Goal: Task Accomplishment & Management: Complete application form

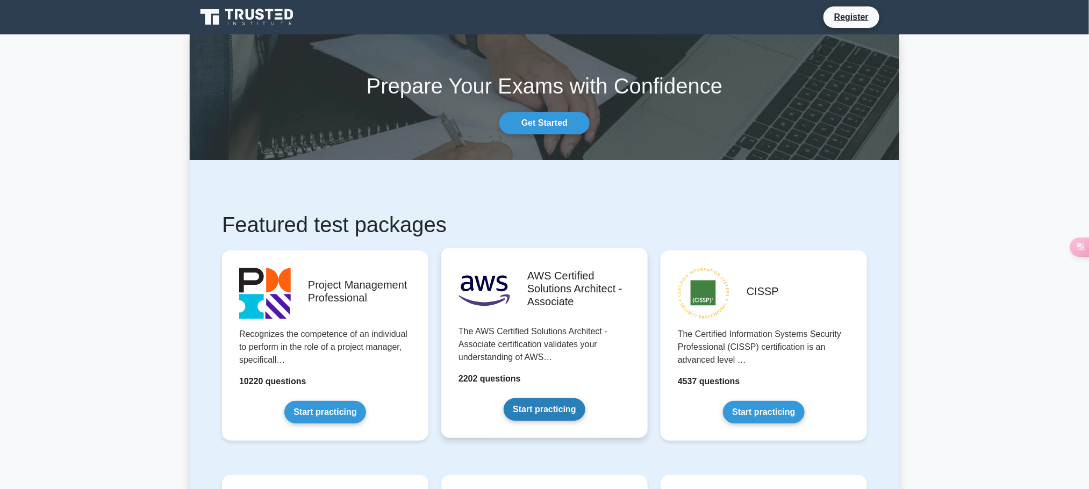
scroll to position [81, 0]
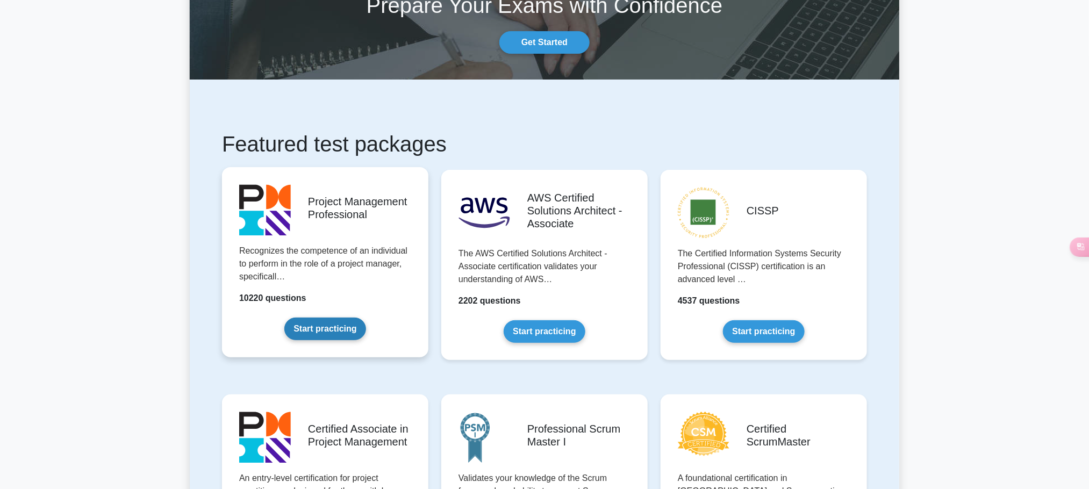
click at [342, 331] on link "Start practicing" at bounding box center [324, 329] width 81 height 23
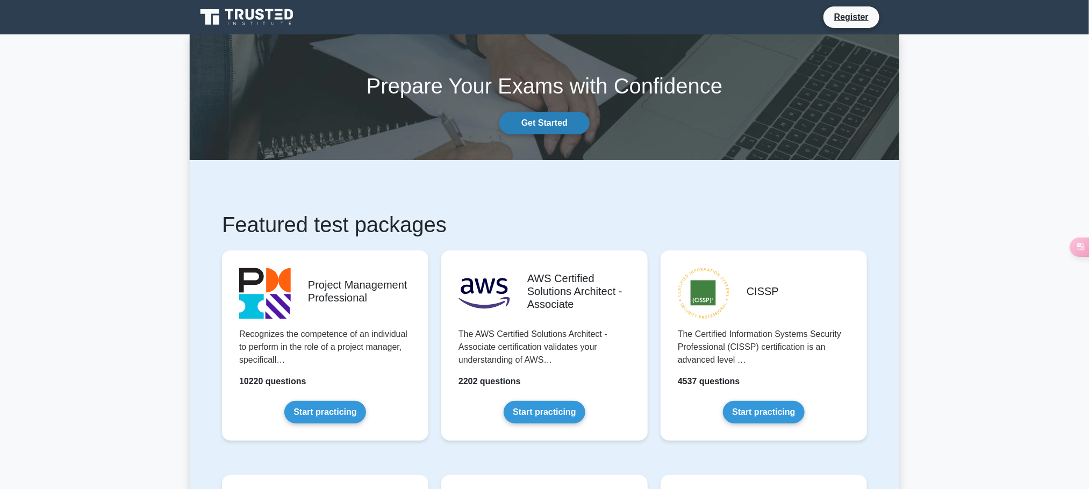
click at [557, 124] on link "Get Started" at bounding box center [544, 123] width 90 height 23
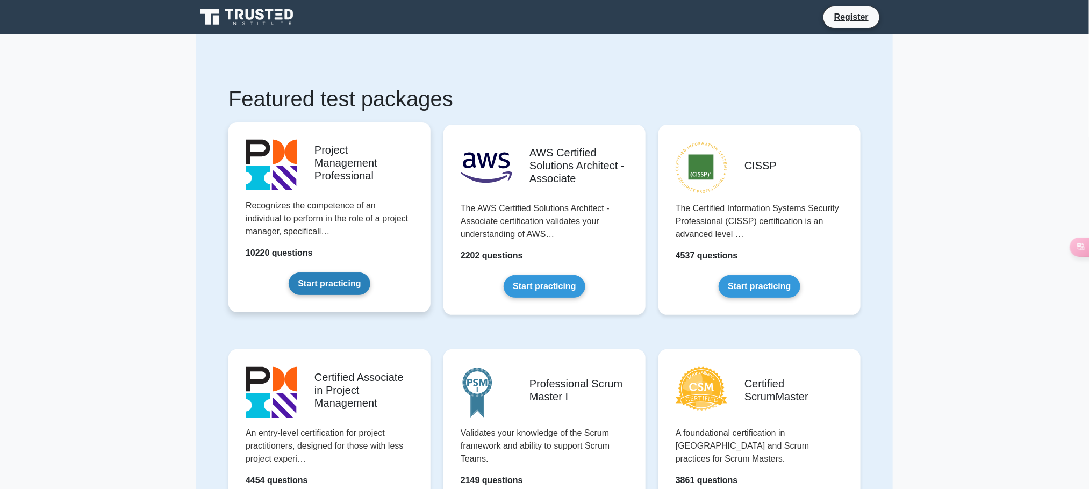
click at [347, 290] on link "Start practicing" at bounding box center [329, 284] width 81 height 23
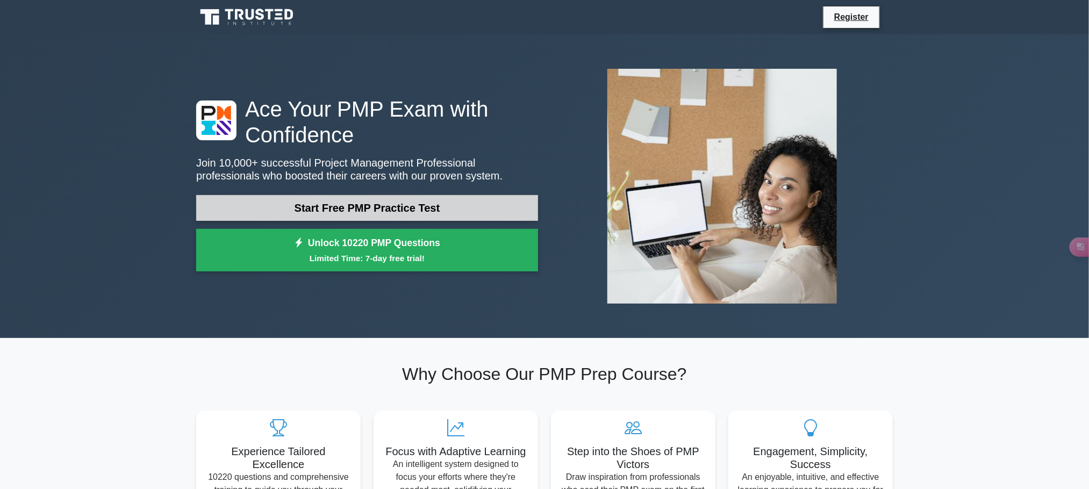
click at [418, 213] on link "Start Free PMP Practice Test" at bounding box center [367, 208] width 342 height 26
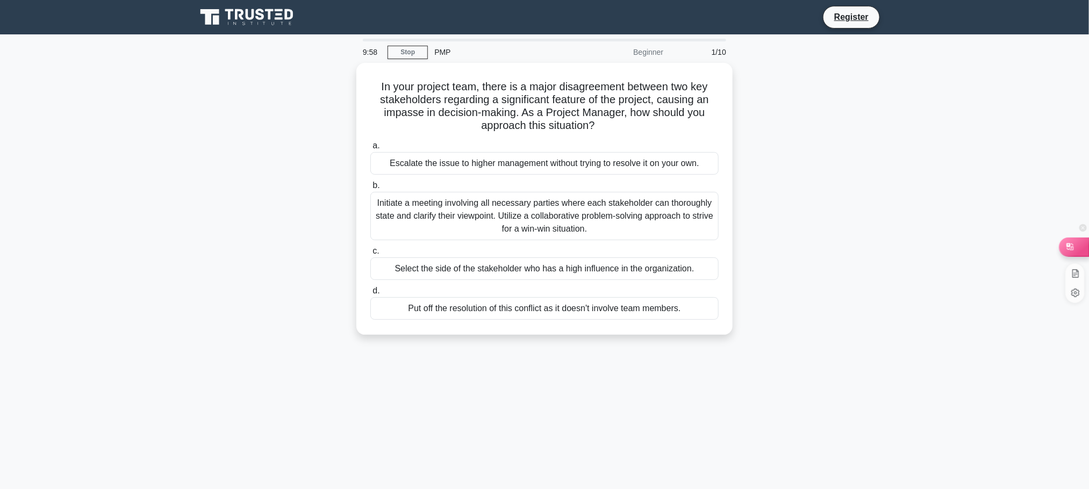
click at [1077, 244] on div at bounding box center [1074, 247] width 29 height 18
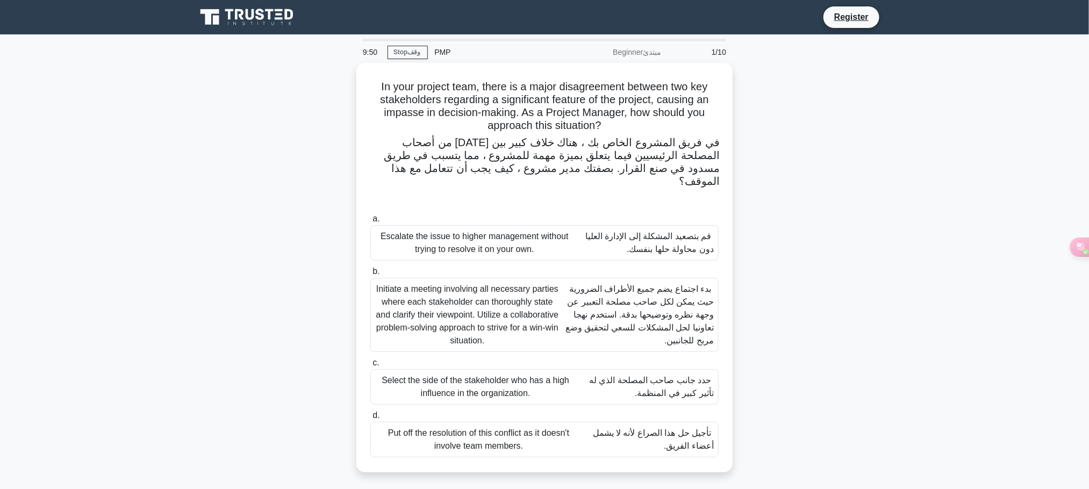
click at [843, 205] on div "In your project team, there is a major disagreement between two key stakeholder…" at bounding box center [545, 274] width 710 height 423
click at [908, 331] on main "9:30 Stop وقف PMP Beginner مبتدئ 1/10 In your project team, there is a major di…" at bounding box center [544, 307] width 1089 height 546
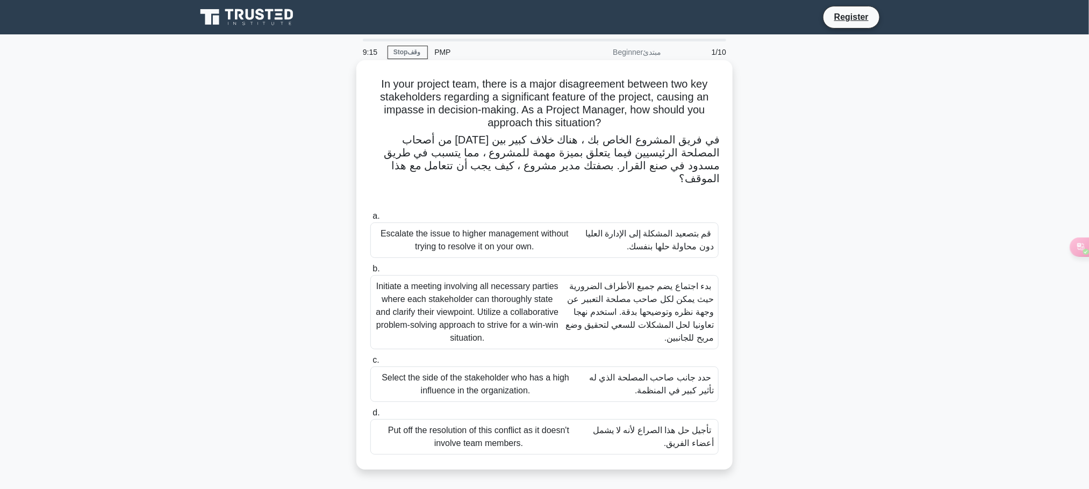
click at [574, 312] on font "بدء اجتماع يضم جميع الأطراف الضرورية حيث يمكن لكل صاحب مصلحة التعبير عن وجهة نظ…" at bounding box center [637, 312] width 154 height 65
click at [370, 273] on input "b. Initiate a meeting involving all necessary parties where each stakeholder ca…" at bounding box center [370, 269] width 0 height 7
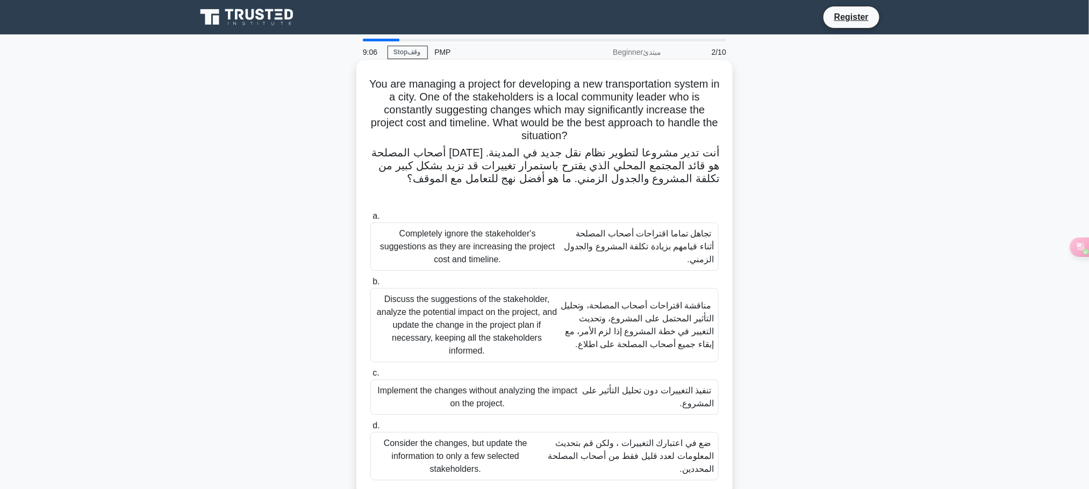
click at [677, 338] on font "مناقشة اقتراحات أصحاب المصلحة، وتحليل التأثير المحتمل على المشروع، وتحديث التغي…" at bounding box center [637, 325] width 153 height 48
click at [370, 285] on input "b. Discuss the suggestions of the stakeholder, analyze the potential impact on …" at bounding box center [370, 281] width 0 height 7
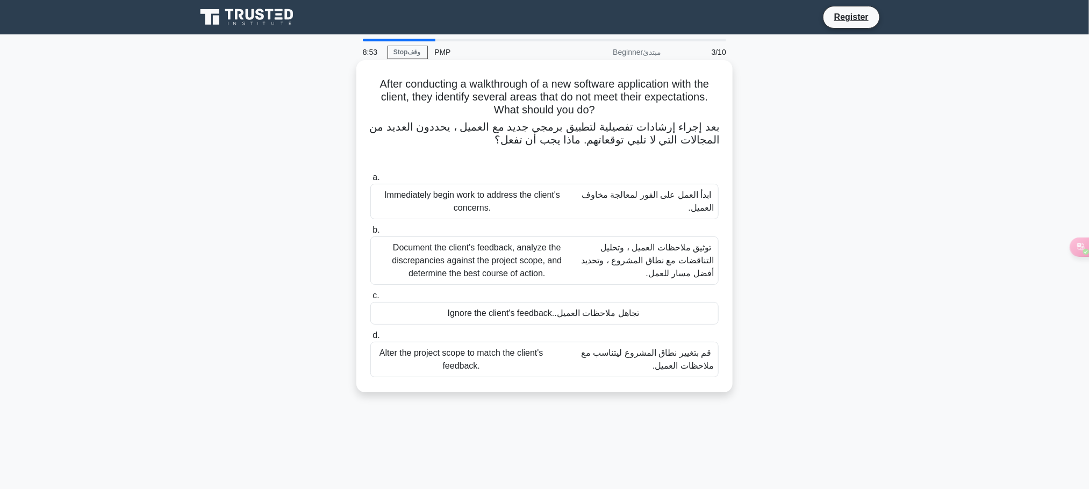
click at [671, 273] on font "توثيق ملاحظات العميل ، وتحليل التناقضات مع نطاق المشروع ، وتحديد أفضل مسار للعم…" at bounding box center [648, 260] width 132 height 35
click at [370, 234] on input "b. Document the client's feedback, analyze the discrepancies against the projec…" at bounding box center [370, 230] width 0 height 7
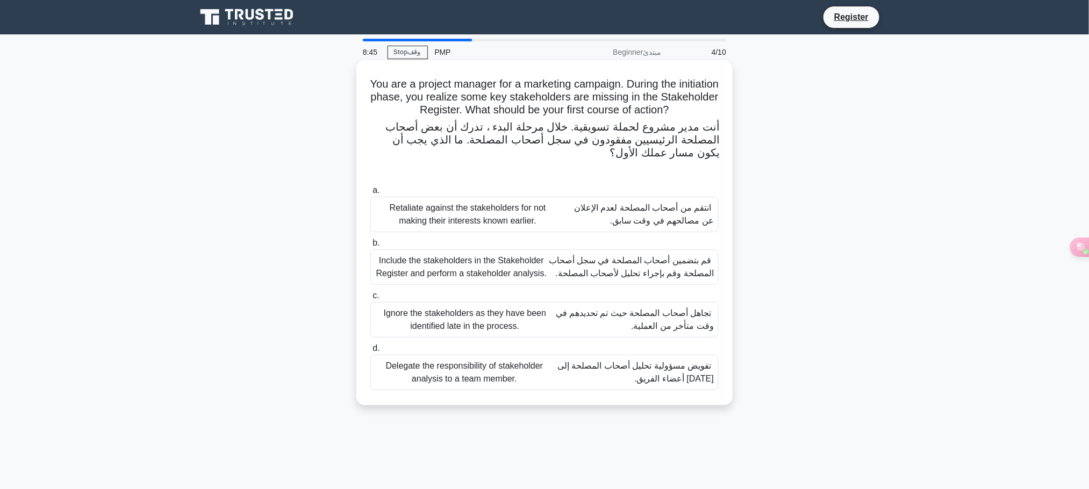
click at [642, 276] on font "قم بتضمين أصحاب المصلحة في سجل أصحاب المصلحة وقم بإجراء تحليل لأصحاب المصلحة." at bounding box center [631, 267] width 165 height 22
click at [370, 247] on input "b. Include the stakeholders in the Stakeholder Register and perform a stakehold…" at bounding box center [370, 243] width 0 height 7
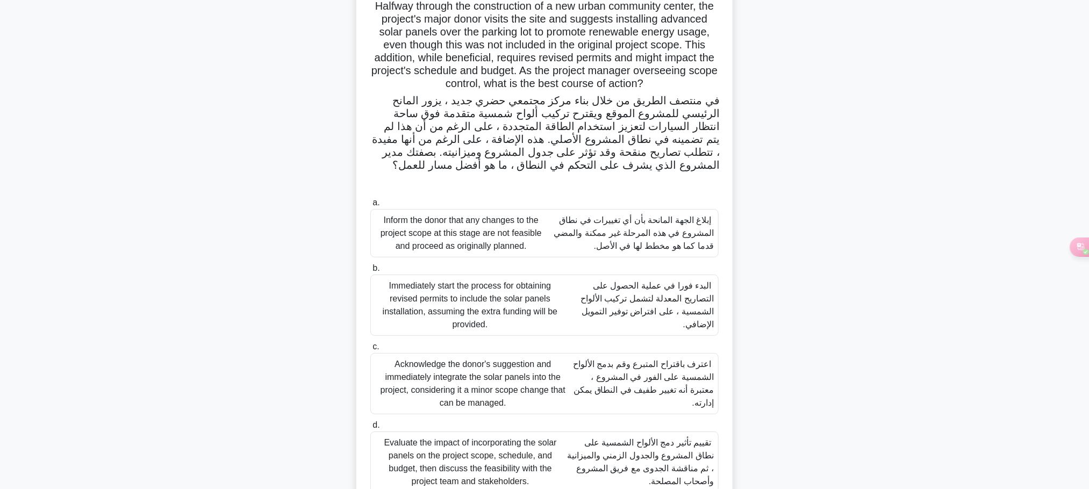
scroll to position [118, 0]
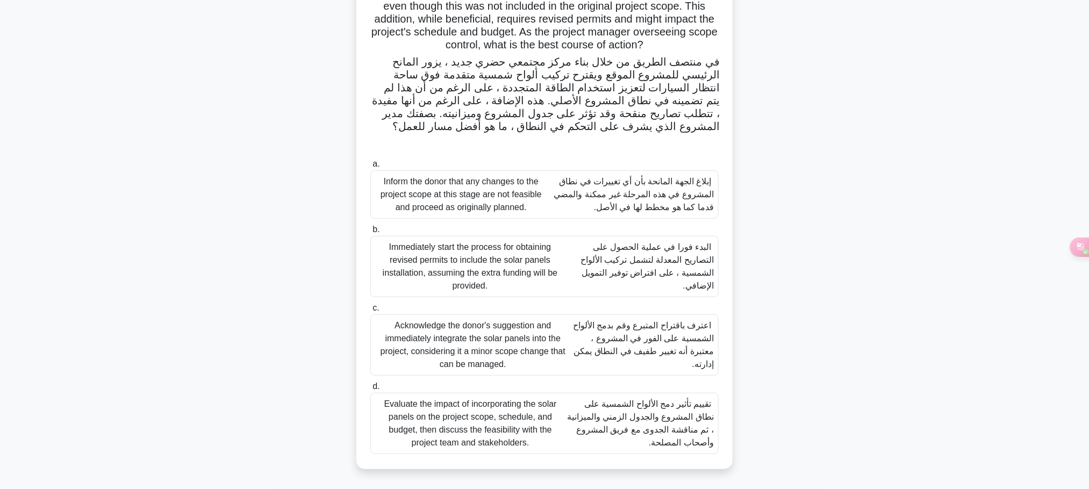
click at [702, 418] on font "تقييم تأثير دمج الألواح الشمسية على نطاق المشروع والجدول الزمني والميزانية ، ثم…" at bounding box center [640, 423] width 147 height 48
click at [370, 390] on input "d. Evaluate the impact of incorporating the solar panels on the project scope, …" at bounding box center [370, 386] width 0 height 7
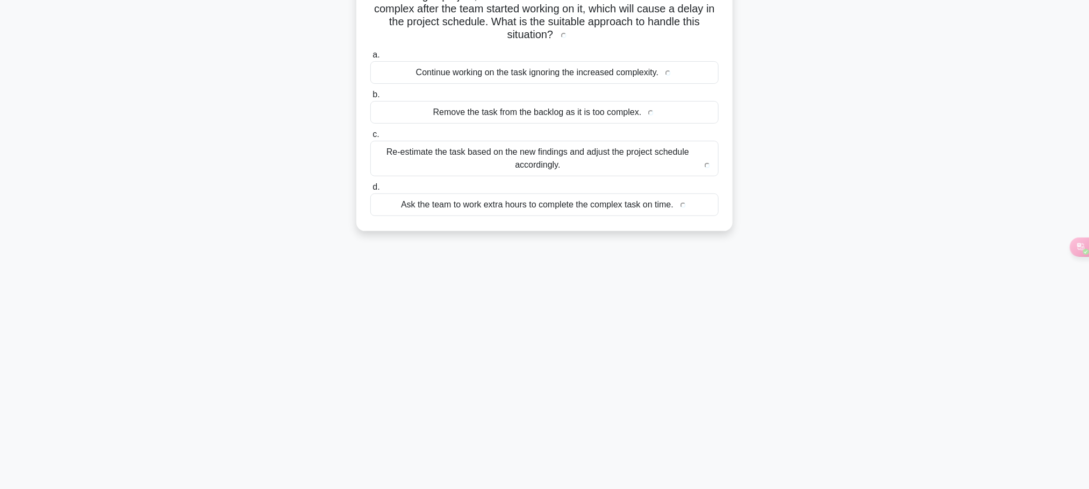
scroll to position [0, 0]
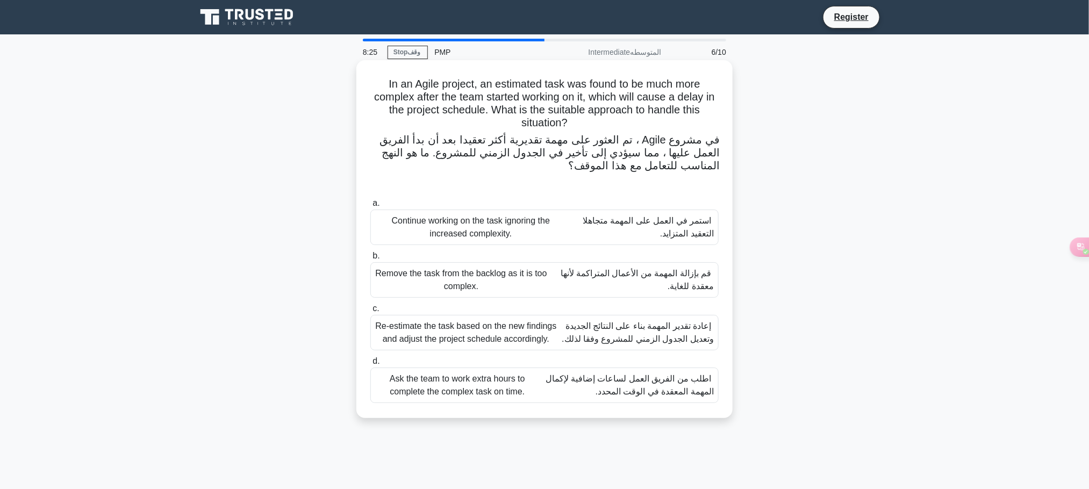
click at [676, 341] on font "إعادة تقدير المهمة بناء على النتائج الجديدة وتعديل الجدول الزمني للمشروع وفقا ل…" at bounding box center [638, 332] width 152 height 22
click at [370, 312] on input "c. Re-estimate the task based on the new findings and adjust the project schedu…" at bounding box center [370, 308] width 0 height 7
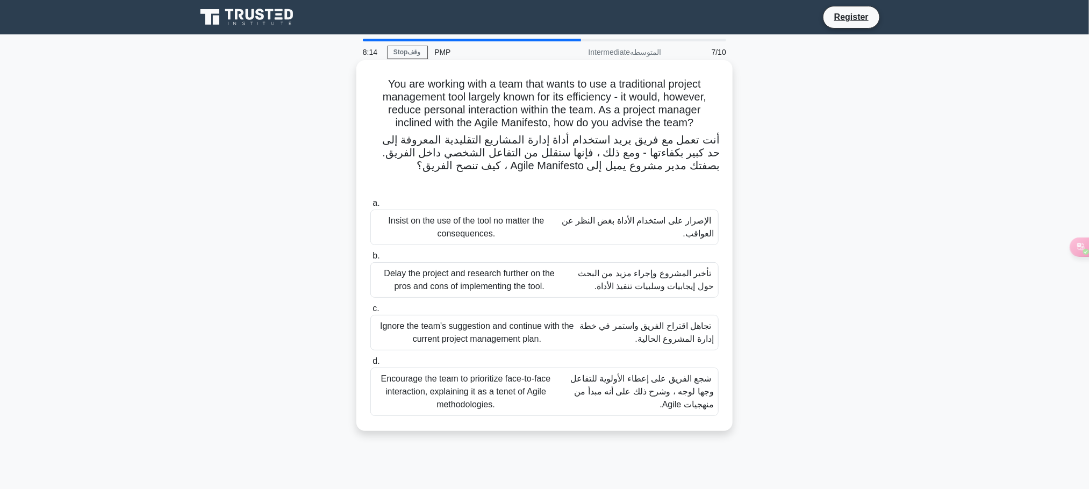
click at [698, 384] on font "شجع الفريق على إعطاء الأولوية للتفاعل وجها لوجه ، وشرح ذلك على أنه مبدأ من منهج…" at bounding box center [642, 391] width 144 height 35
click at [370, 365] on input "d. Encourage the team to prioritize face-to-face interaction, explaining it as …" at bounding box center [370, 361] width 0 height 7
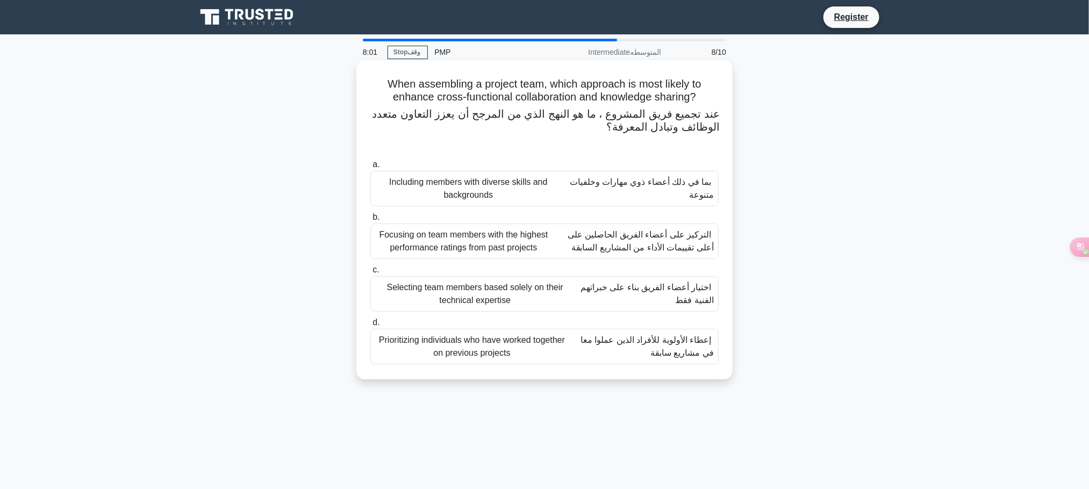
click at [697, 197] on font "بما في ذلك أعضاء ذوي مهارات وخلفيات متنوعة" at bounding box center [642, 188] width 144 height 22
click at [370, 168] on input "a. Including members with diverse skills and backgrounds بما في ذلك أعضاء ذوي م…" at bounding box center [370, 164] width 0 height 7
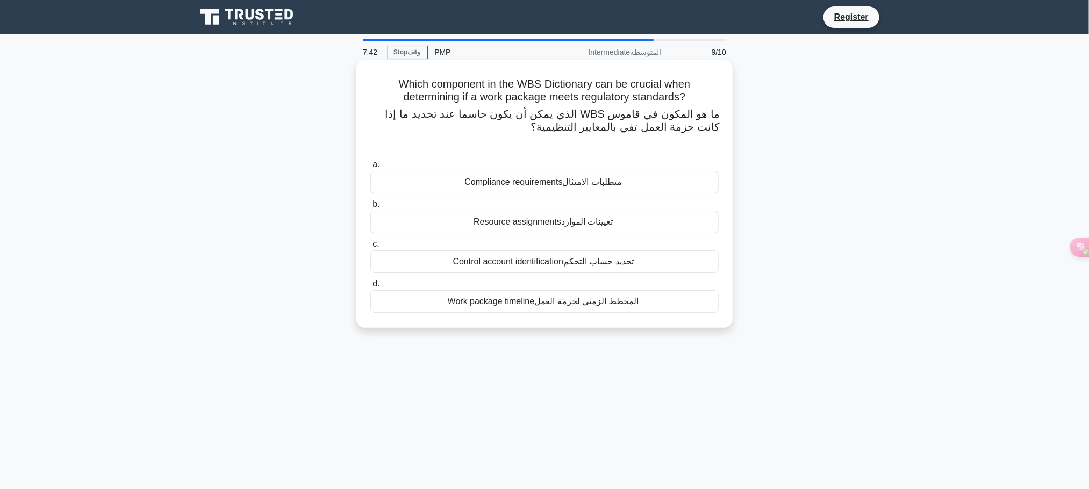
click at [634, 227] on div "Resource assignments تعيينات الموارد" at bounding box center [544, 222] width 348 height 23
click at [370, 208] on input "b. Resource assignments تعيينات الموارد" at bounding box center [370, 204] width 0 height 7
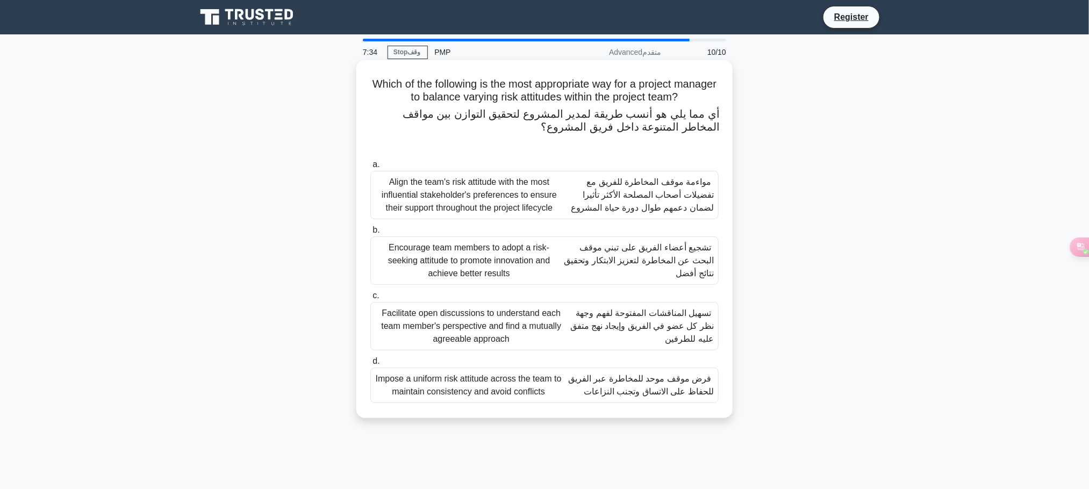
click at [677, 341] on font "تسهيل المناقشات المفتوحة لفهم وجهة نظر كل عضو في الفريق وإيجاد نهج متفق عليه لل…" at bounding box center [642, 326] width 144 height 35
click at [370, 299] on input "c. Facilitate open discussions to understand each team member's perspective and…" at bounding box center [370, 295] width 0 height 7
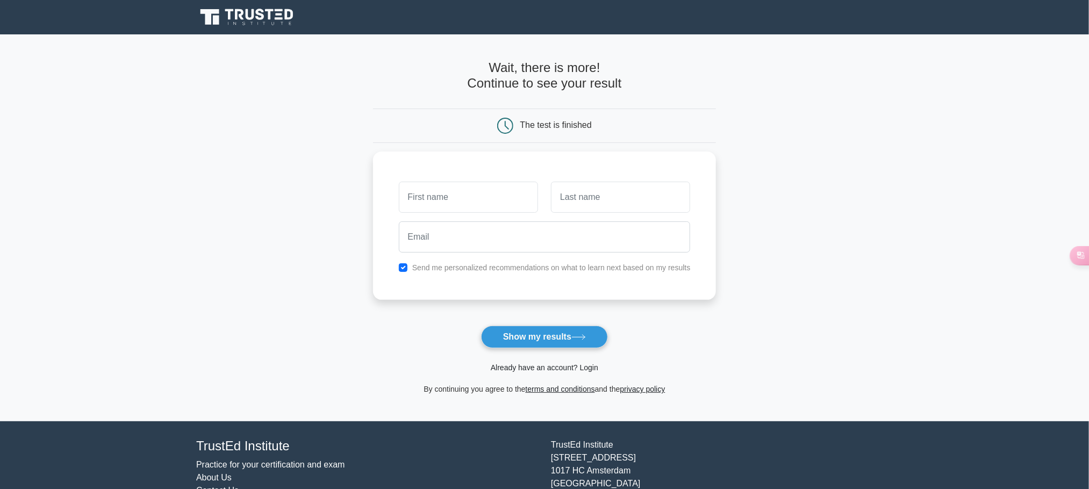
click at [591, 372] on link "Already have an account? Login" at bounding box center [545, 367] width 108 height 9
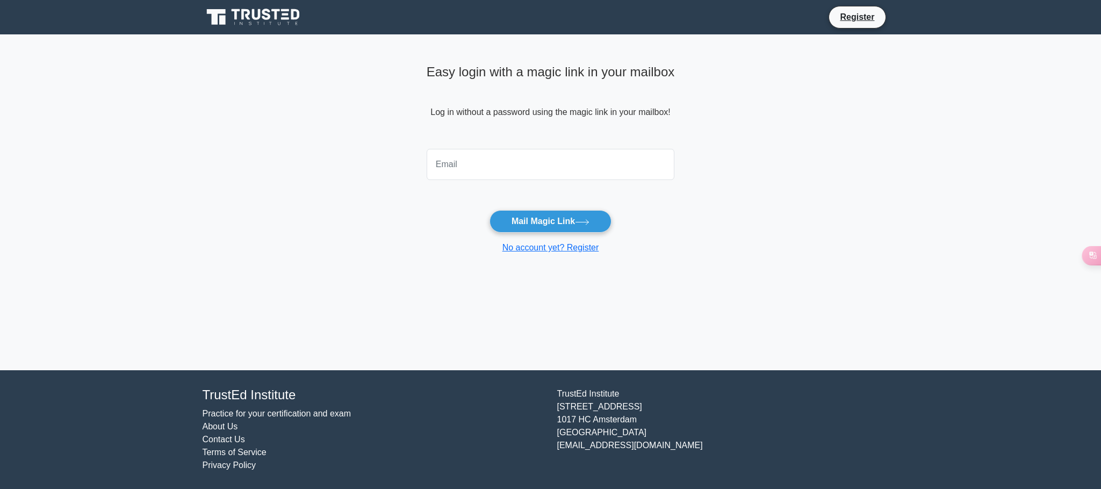
type input "ش"
type input "[PERSON_NAME][EMAIL_ADDRESS][DOMAIN_NAME]"
click at [573, 218] on button "Mail Magic Link" at bounding box center [551, 221] width 122 height 23
